Goal: Navigation & Orientation: Find specific page/section

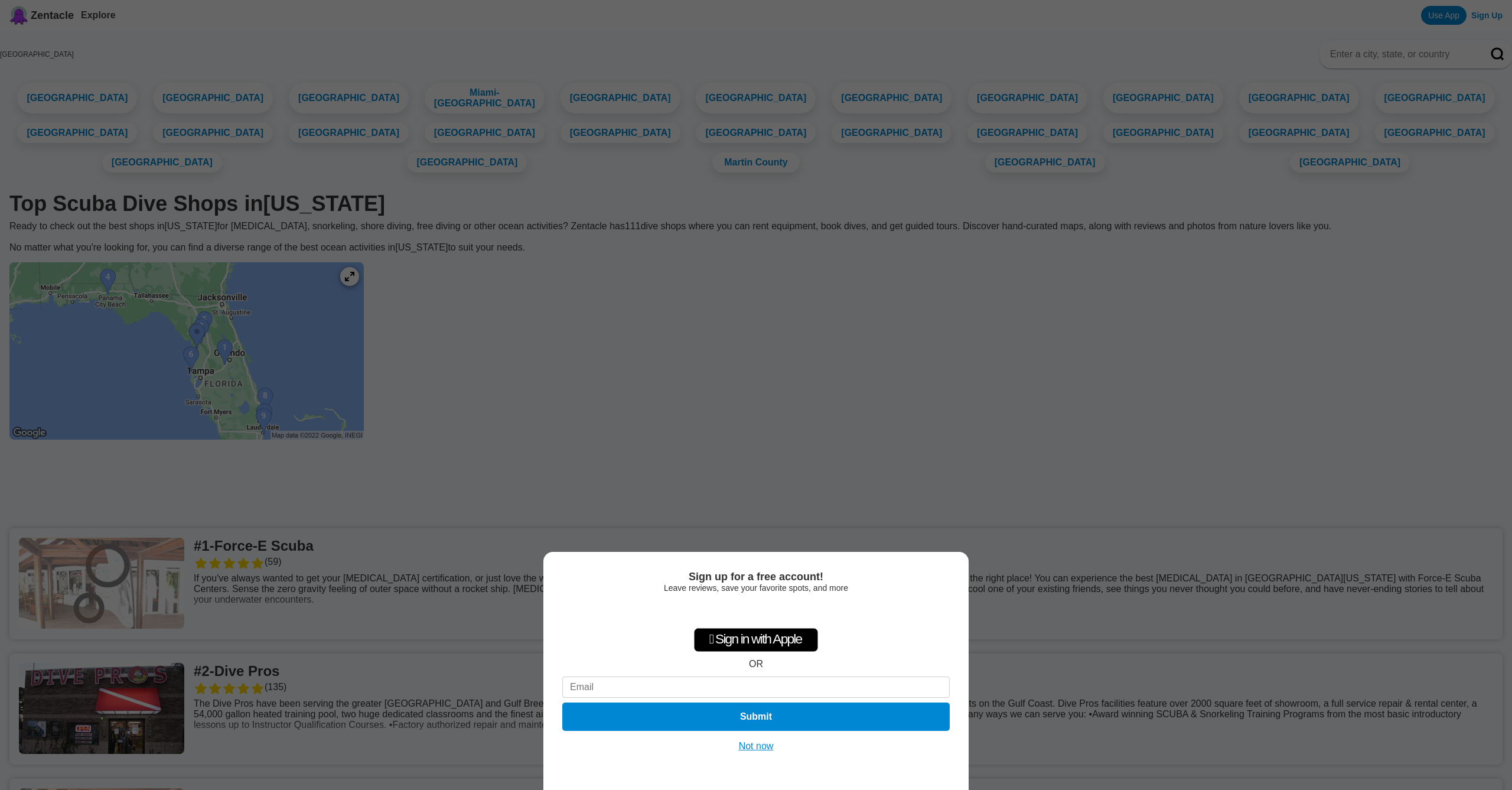
click at [756, 747] on button "Not now" at bounding box center [756, 746] width 42 height 12
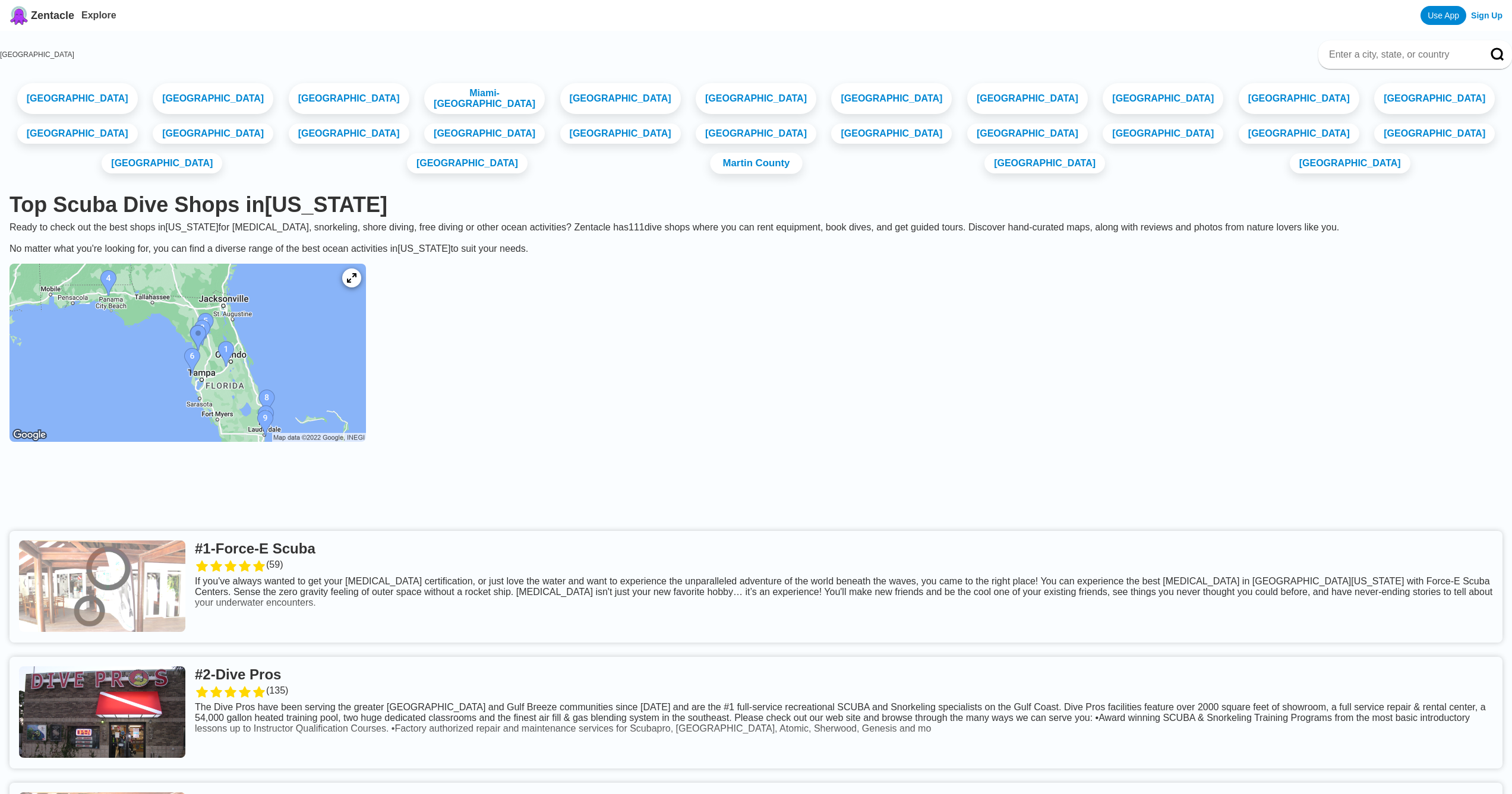
click at [802, 153] on link "Martin County" at bounding box center [756, 163] width 92 height 22
click at [316, 91] on link "[GEOGRAPHIC_DATA]" at bounding box center [348, 99] width 127 height 33
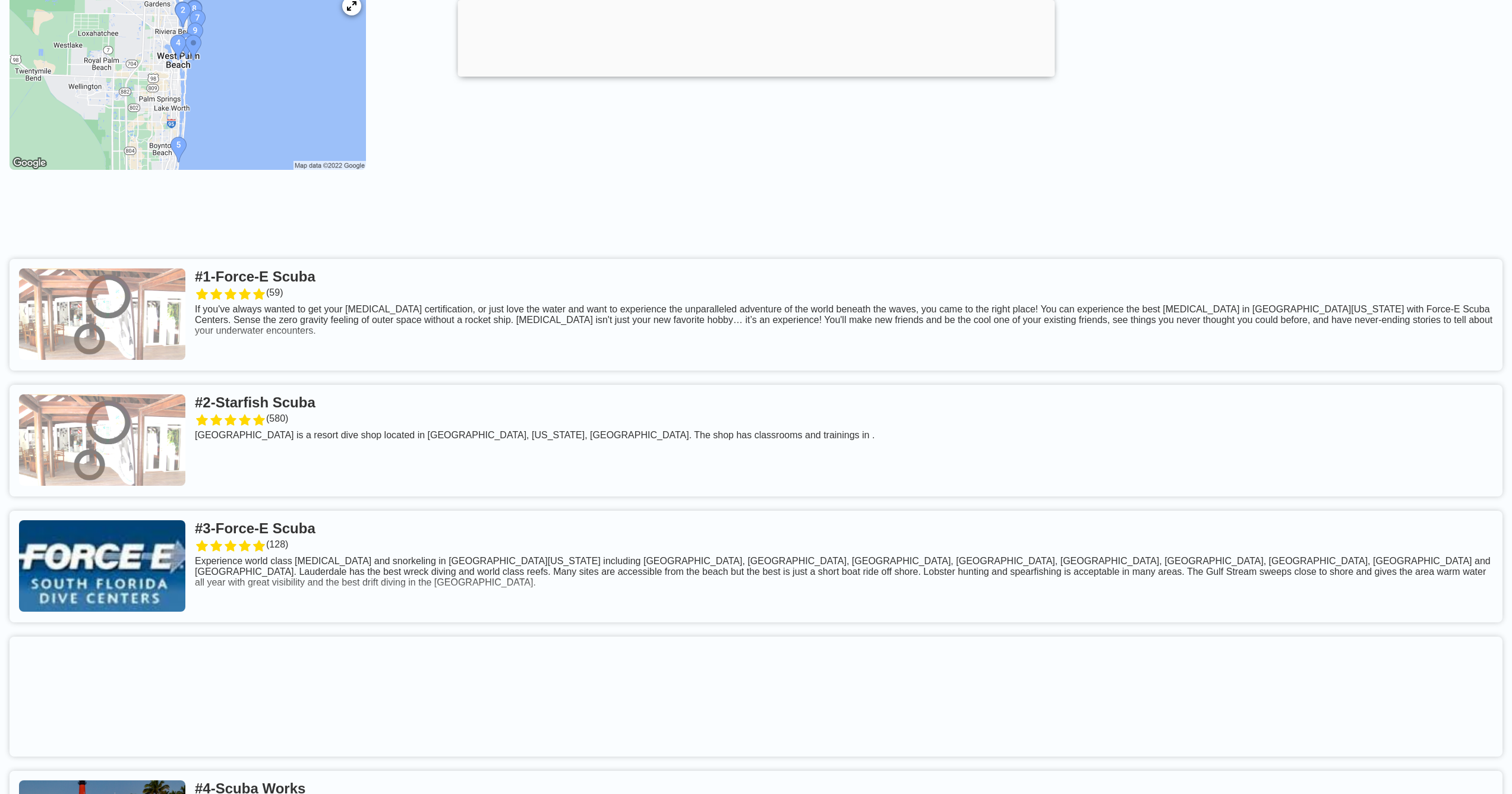
scroll to position [457, 0]
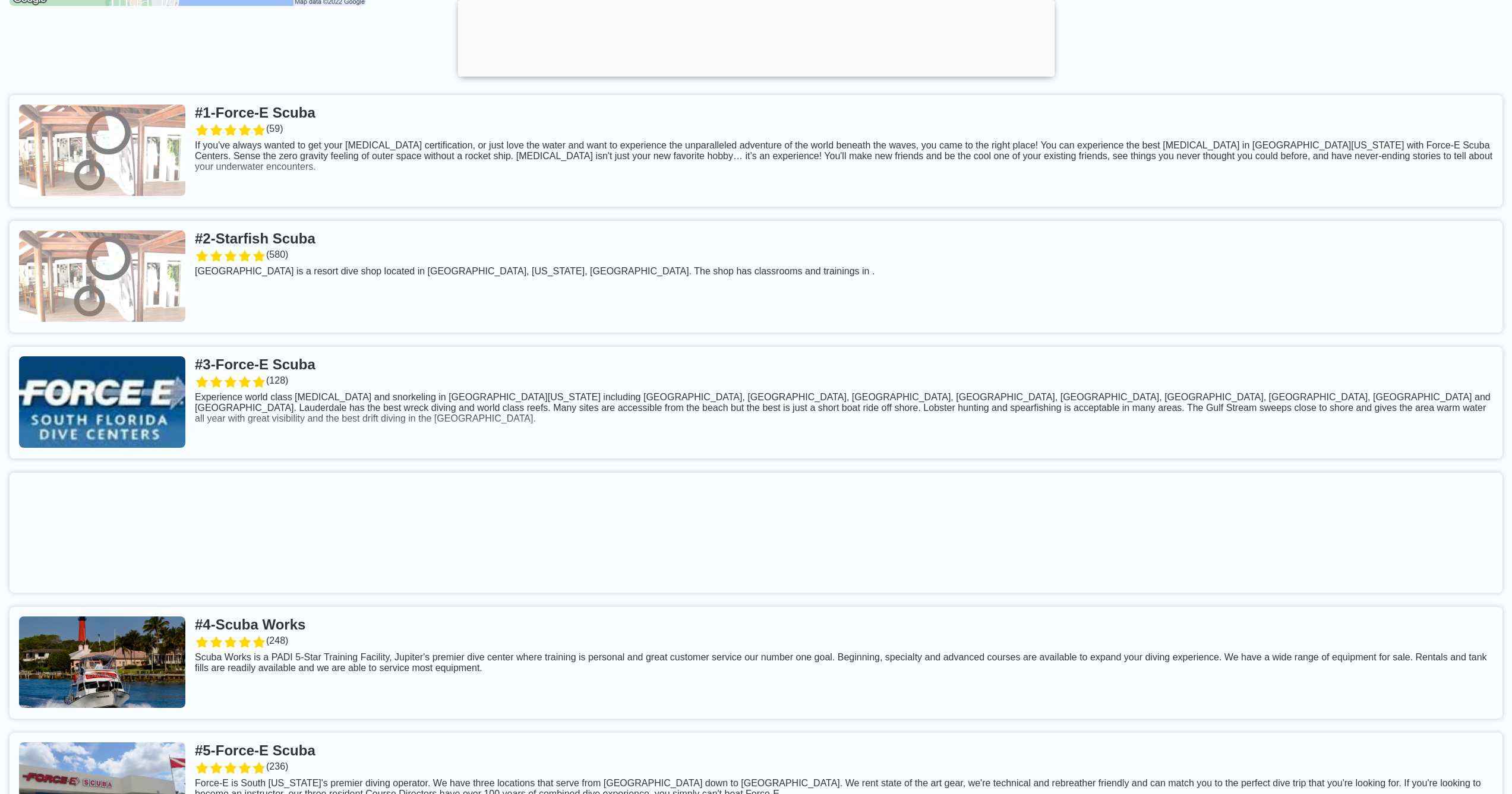
click at [281, 125] on link at bounding box center [756, 150] width 1493 height 111
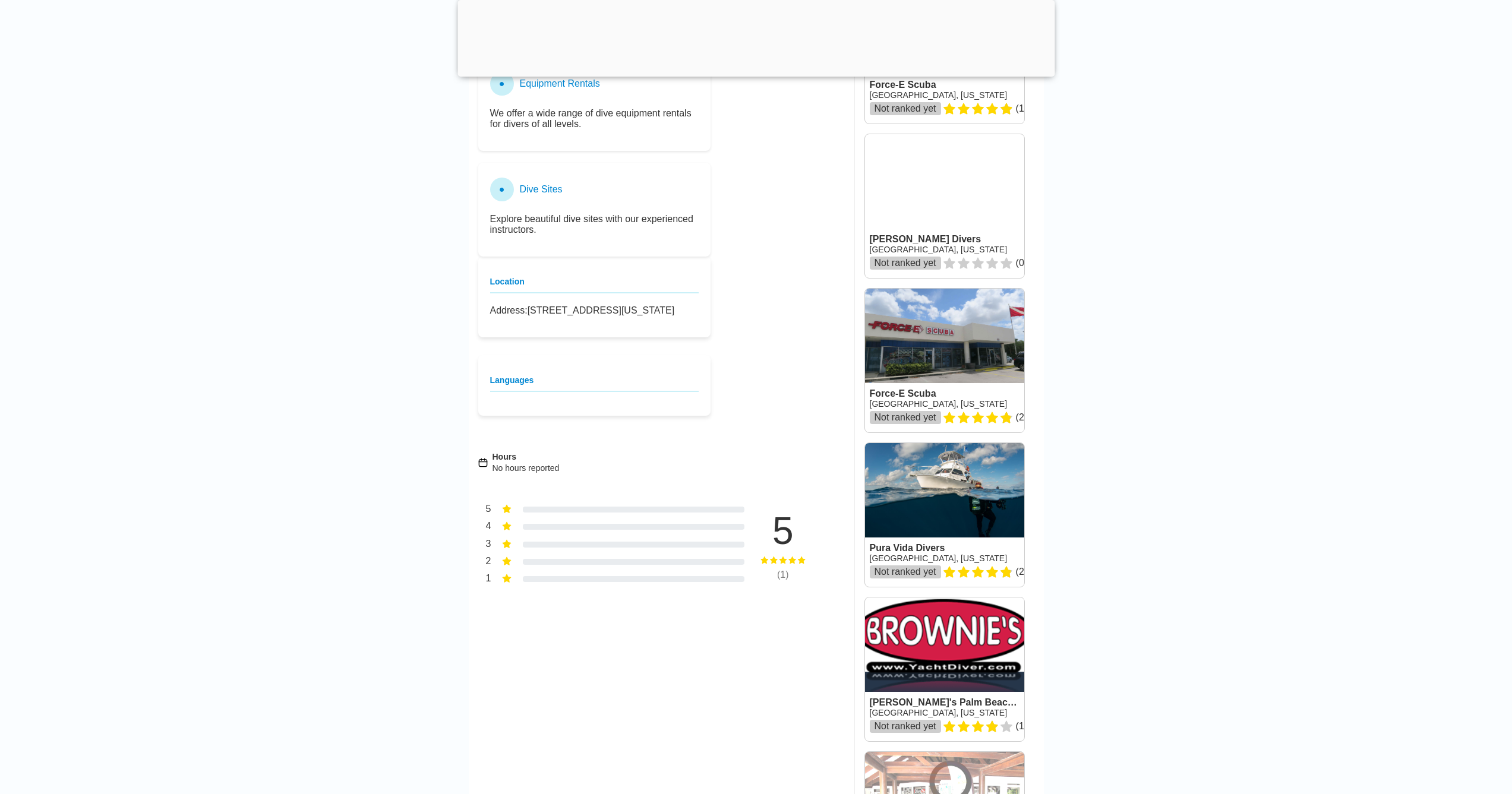
scroll to position [831, 0]
